Goal: Task Accomplishment & Management: Complete application form

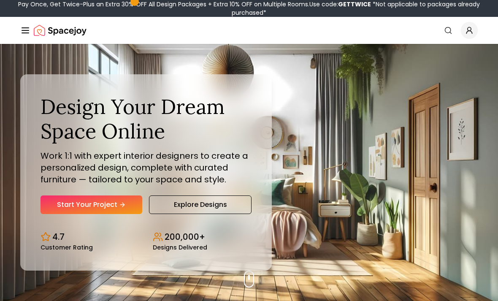
click at [112, 214] on link "Start Your Project" at bounding box center [92, 204] width 102 height 19
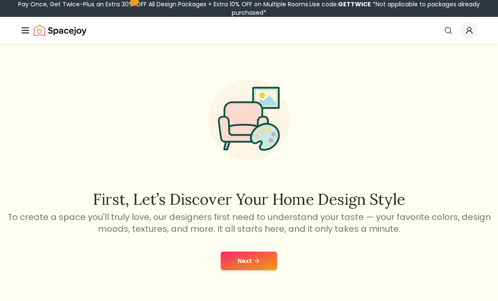
scroll to position [29, 0]
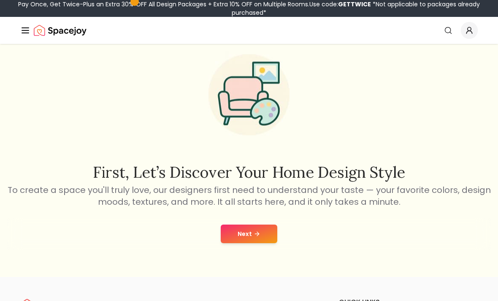
click at [265, 229] on button "Next" at bounding box center [249, 233] width 57 height 19
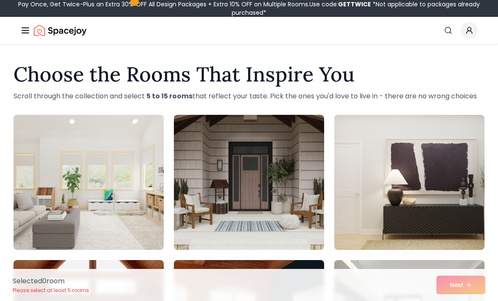
click at [26, 30] on line "Global" at bounding box center [25, 30] width 7 height 0
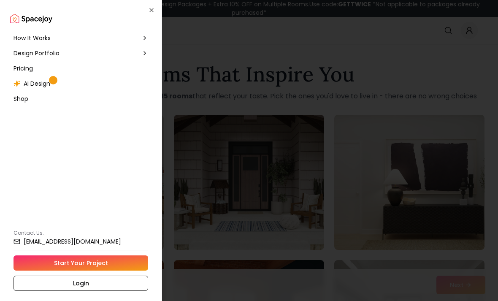
click at [152, 12] on icon "button" at bounding box center [151, 10] width 7 height 7
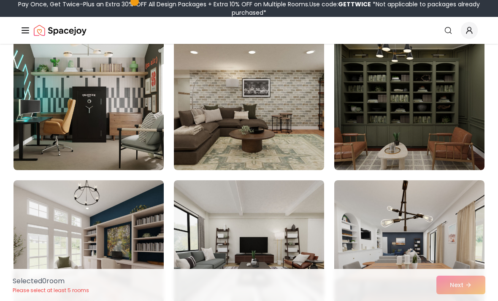
click at [400, 103] on img at bounding box center [409, 102] width 150 height 135
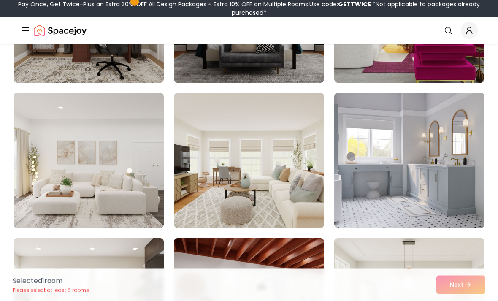
scroll to position [893, 0]
click at [156, 135] on img at bounding box center [89, 159] width 150 height 135
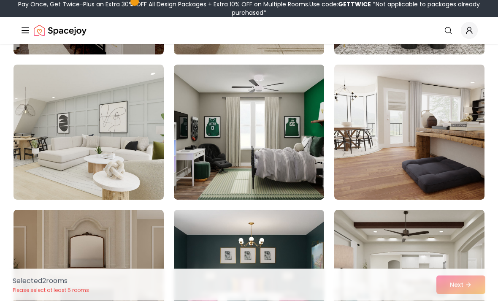
scroll to position [1502, 0]
click at [149, 153] on img at bounding box center [89, 132] width 150 height 135
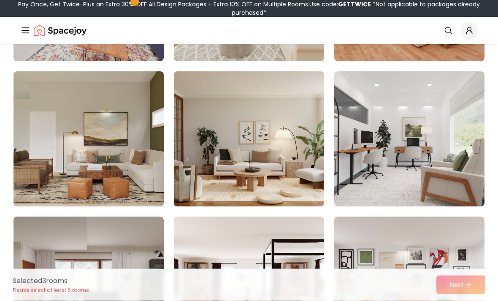
scroll to position [2231, 0]
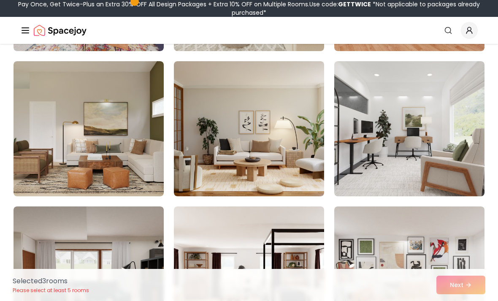
click at [143, 169] on img at bounding box center [89, 128] width 150 height 135
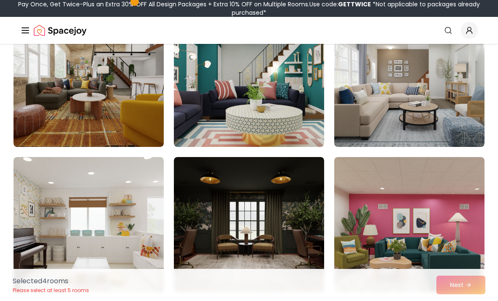
scroll to position [4169, 0]
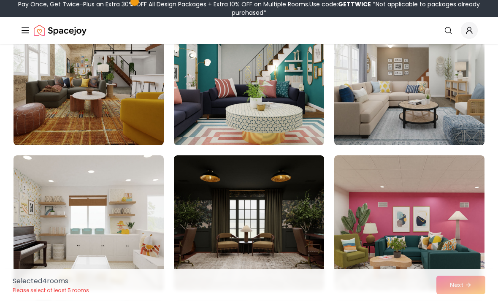
click at [285, 188] on img at bounding box center [249, 222] width 150 height 135
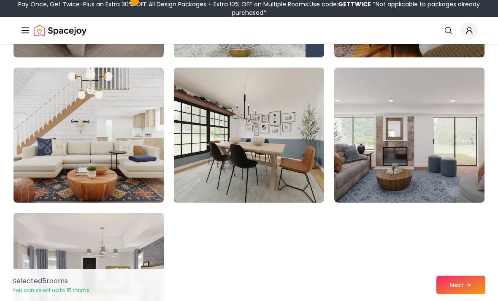
scroll to position [4690, 0]
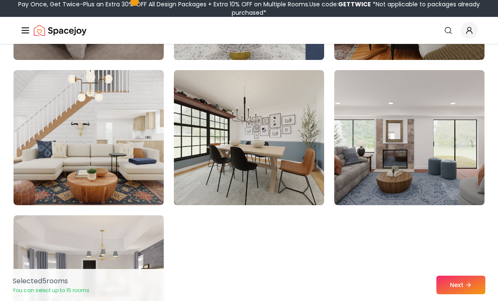
click at [296, 156] on img at bounding box center [249, 137] width 150 height 135
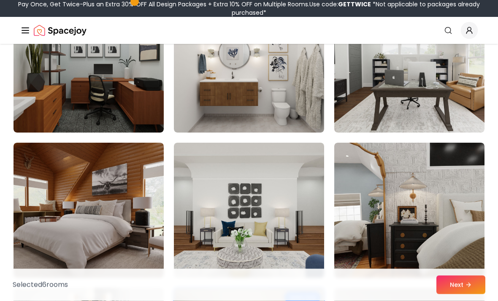
scroll to position [4472, 0]
click at [424, 181] on img at bounding box center [409, 210] width 150 height 135
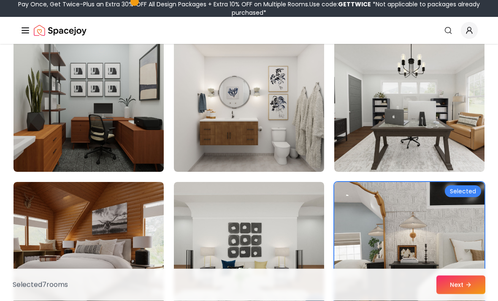
scroll to position [4429, 0]
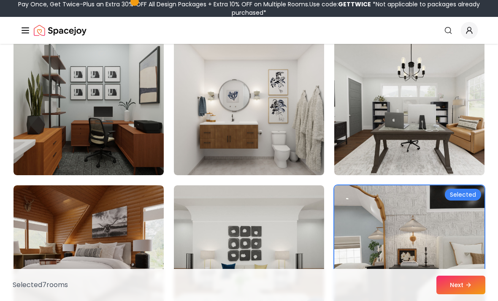
click at [135, 257] on img at bounding box center [89, 252] width 150 height 135
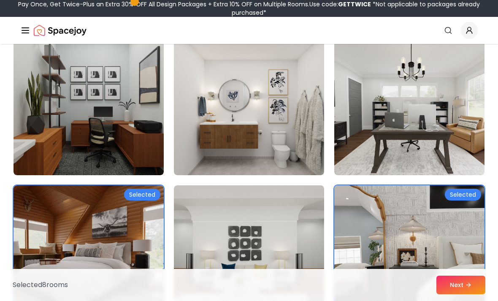
scroll to position [4430, 0]
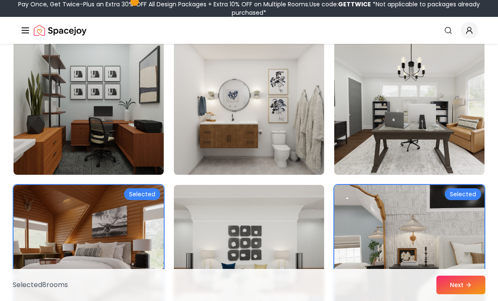
click at [477, 294] on button "Next" at bounding box center [460, 285] width 49 height 19
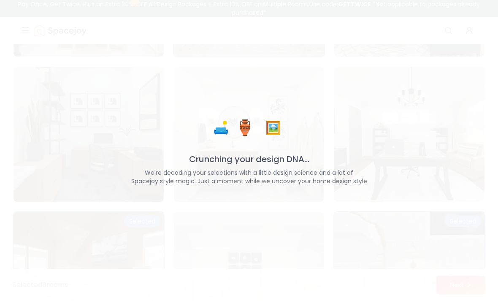
click at [482, 185] on div "🛋️ 🏺 🖼️ Crunching your design DNA... We're decoding your selections with a litt…" at bounding box center [249, 150] width 498 height 301
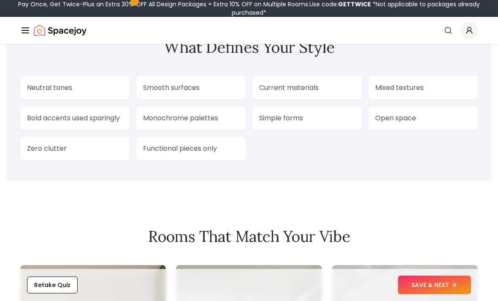
scroll to position [716, 0]
